Goal: Task Accomplishment & Management: Use online tool/utility

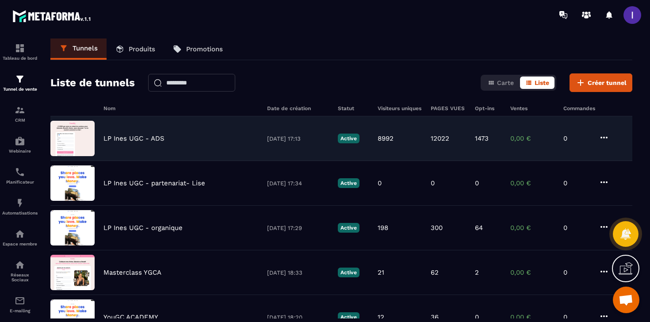
scroll to position [692, 0]
click at [111, 134] on p "LP Ines UGC - ADS" at bounding box center [134, 138] width 61 height 8
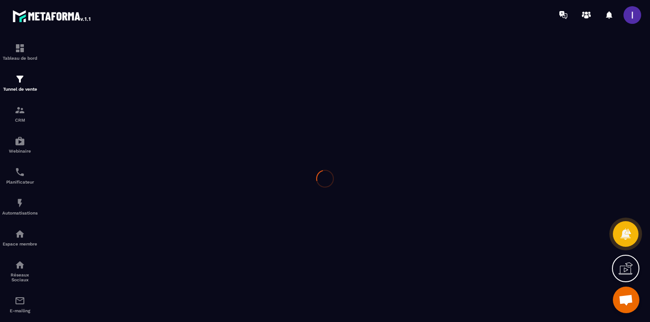
click at [111, 134] on div at bounding box center [325, 179] width 650 height 298
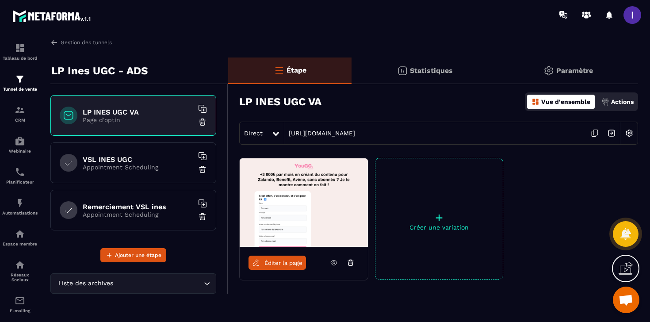
click at [110, 160] on h6 "VSL INES UGC" at bounding box center [138, 159] width 111 height 8
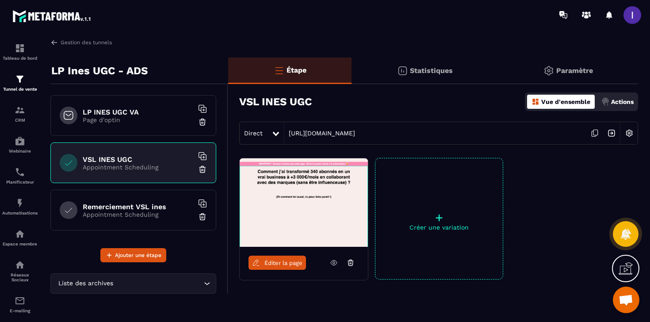
click at [290, 267] on link "Éditer la page" at bounding box center [278, 263] width 58 height 14
